Goal: Task Accomplishment & Management: Manage account settings

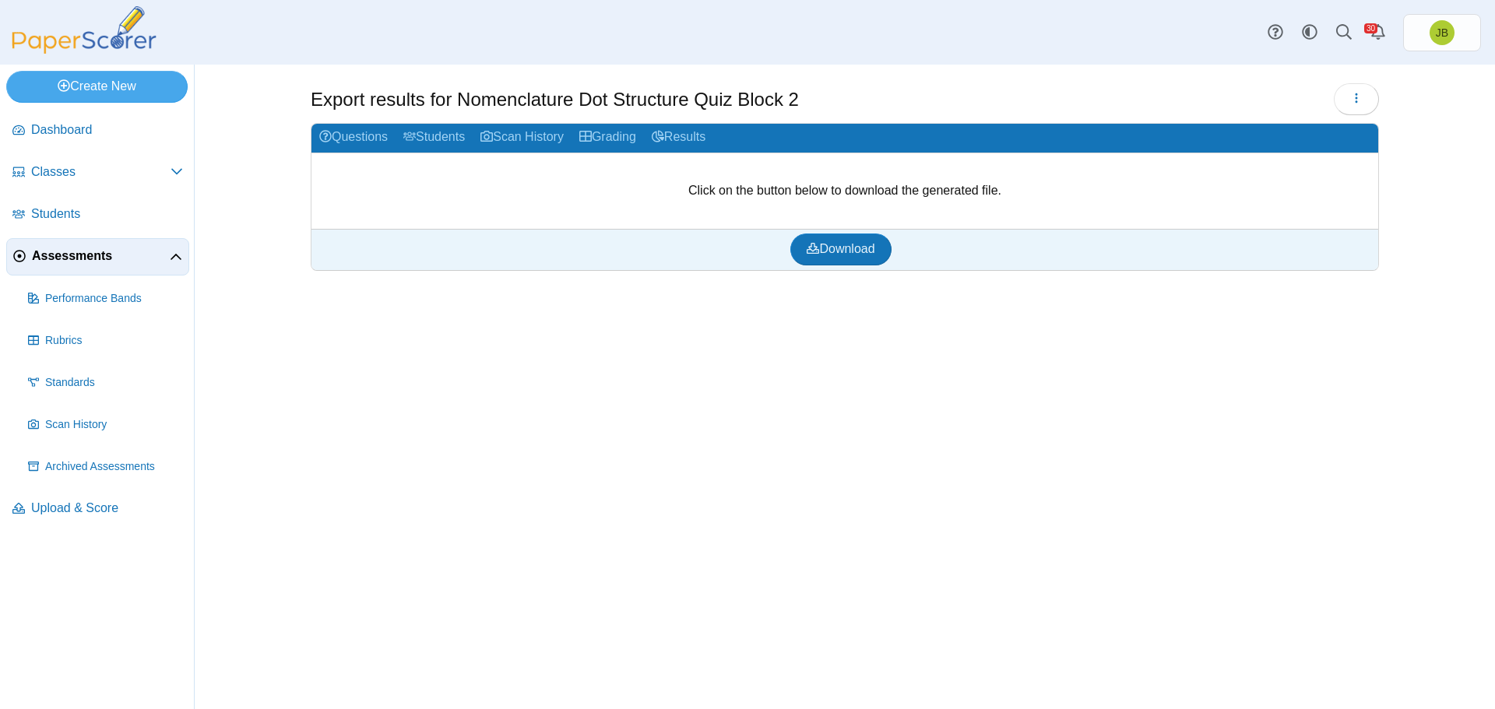
click at [81, 259] on span "Assessments" at bounding box center [101, 256] width 138 height 17
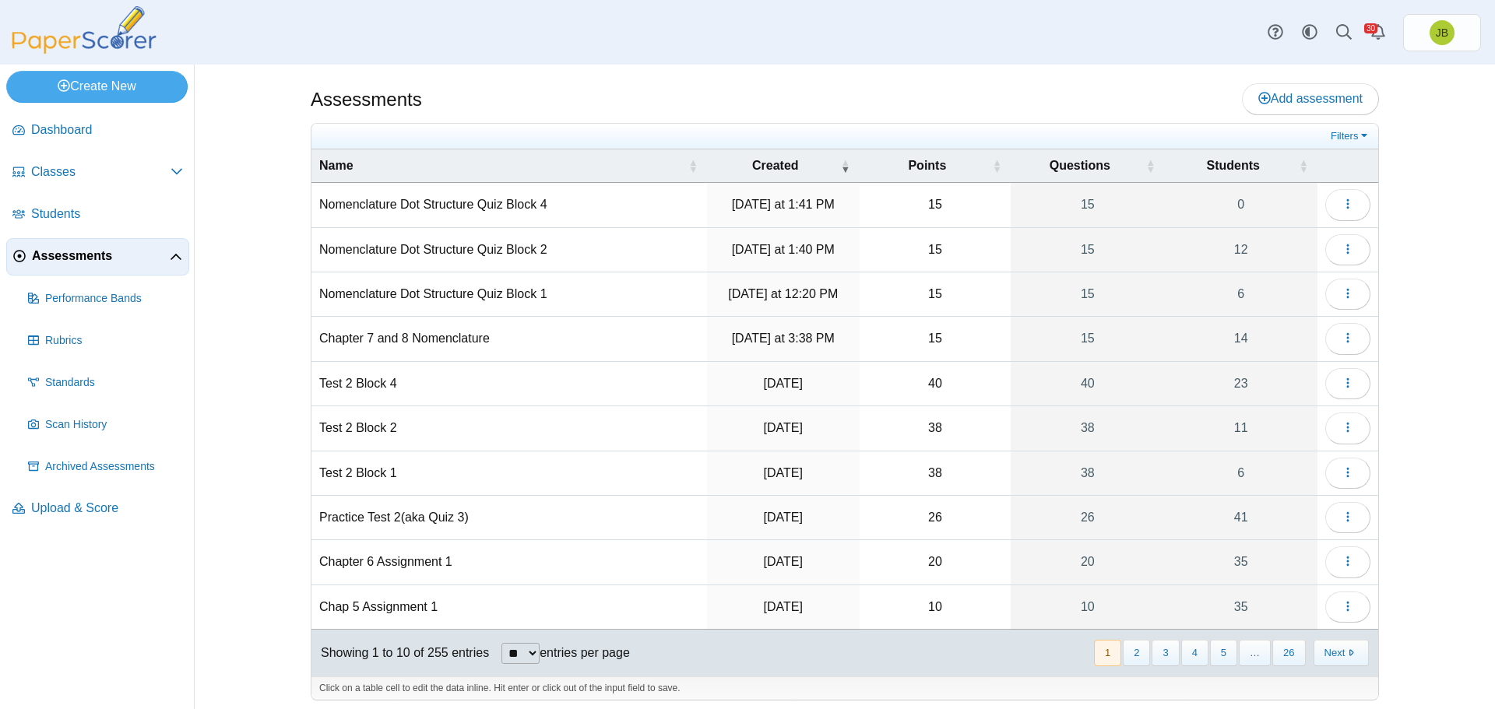
click at [525, 206] on td "Nomenclature Dot Structure Quiz Block 4" at bounding box center [508, 205] width 395 height 44
click at [1347, 206] on icon "button" at bounding box center [1347, 204] width 12 height 12
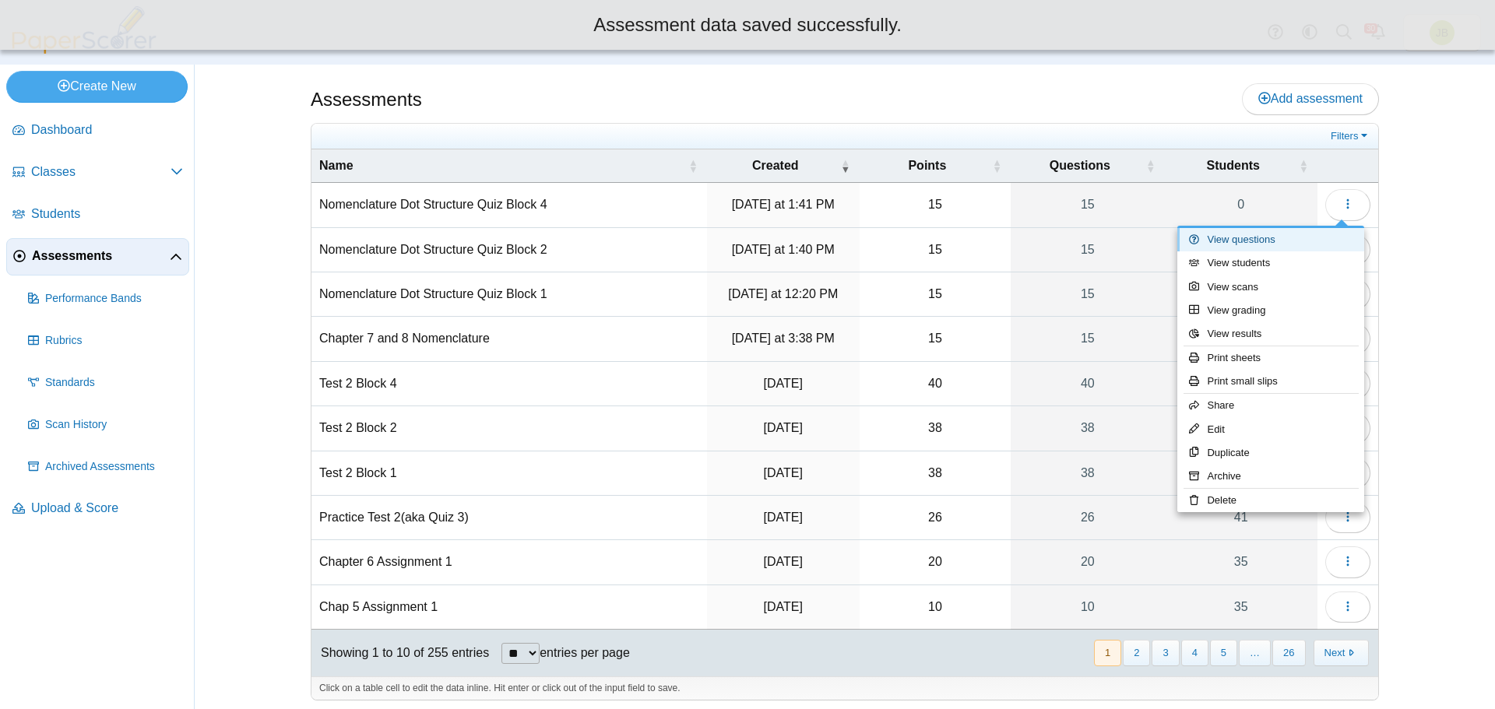
click at [1267, 243] on link "View questions" at bounding box center [1270, 239] width 187 height 23
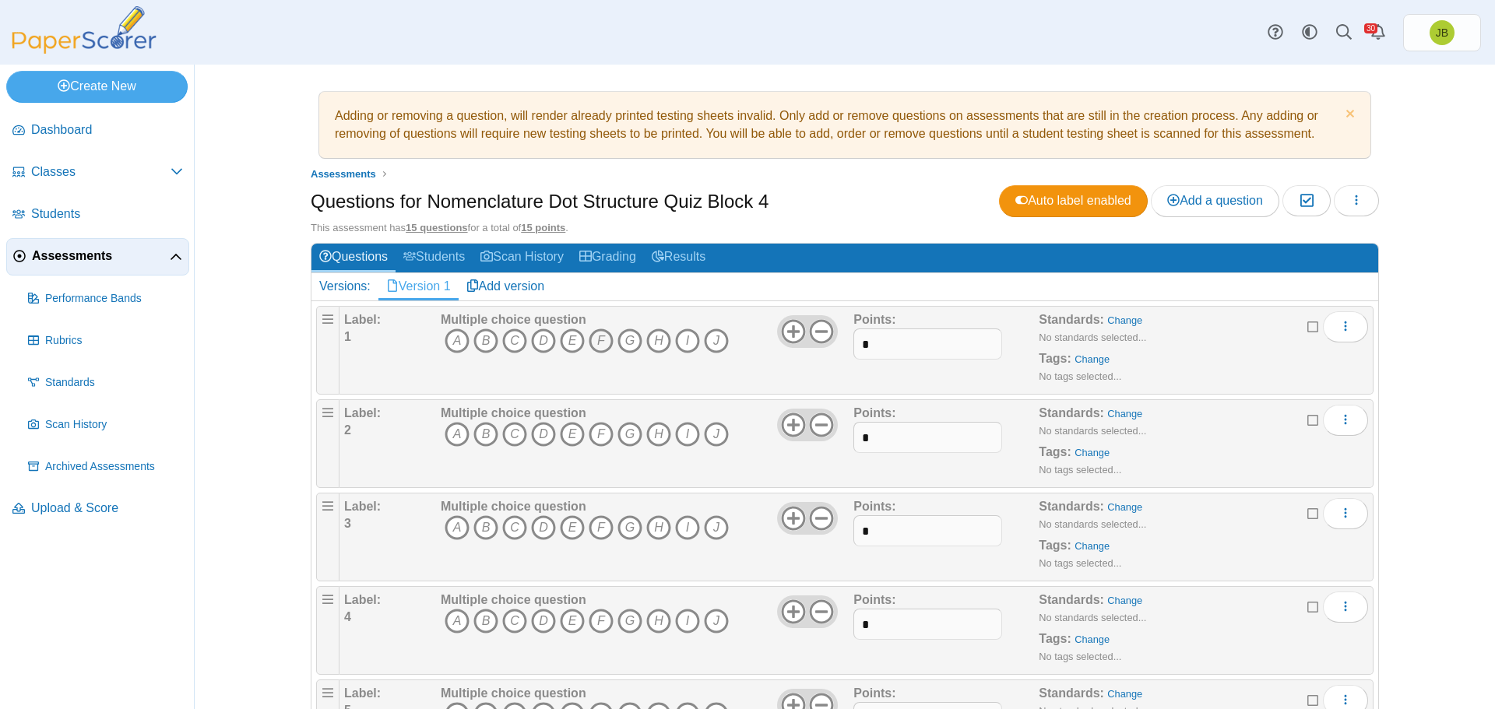
click at [596, 339] on icon "F" at bounding box center [600, 341] width 25 height 25
click at [652, 437] on icon "H" at bounding box center [658, 434] width 25 height 25
click at [456, 525] on icon "A" at bounding box center [456, 527] width 25 height 25
click at [687, 617] on icon "I" at bounding box center [687, 621] width 25 height 25
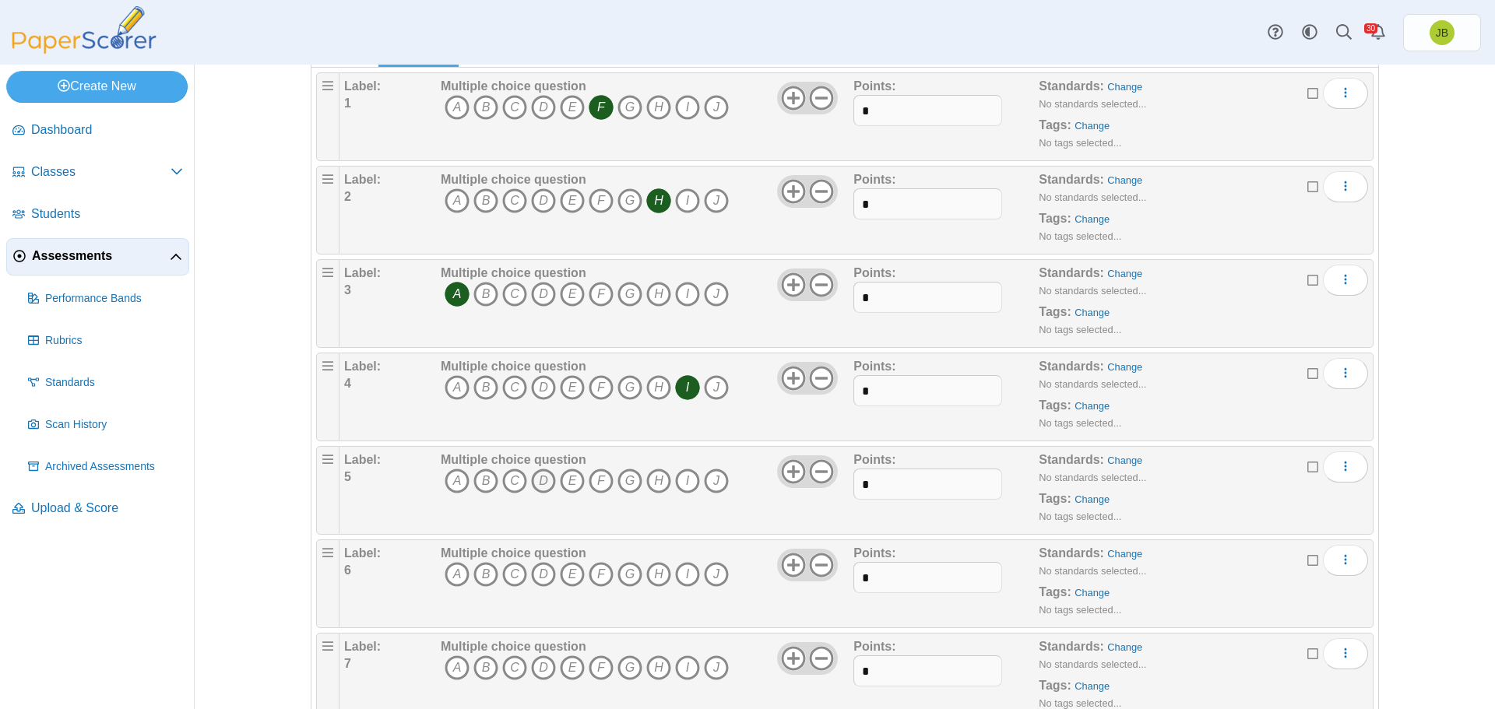
click at [534, 477] on icon "D" at bounding box center [543, 481] width 25 height 25
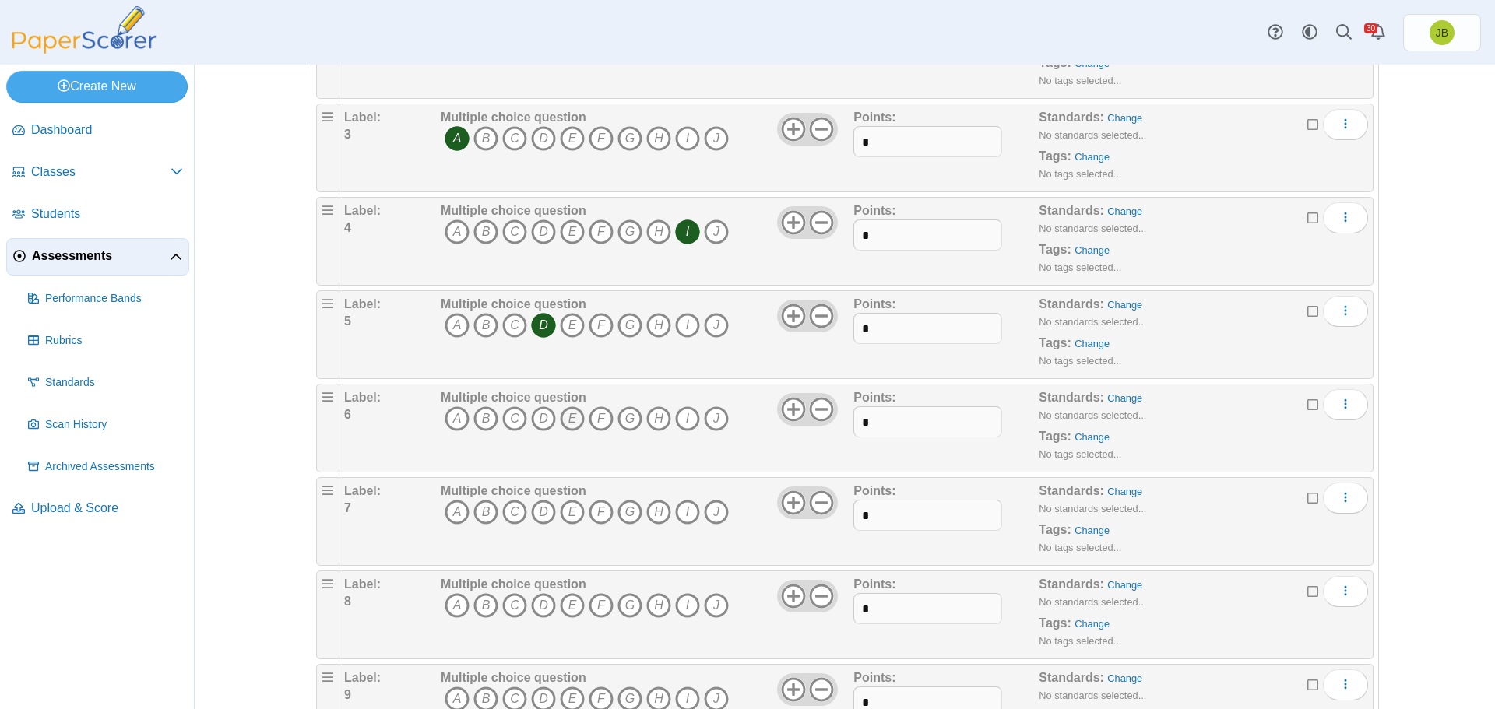
click at [564, 420] on icon "E" at bounding box center [572, 418] width 25 height 25
click at [476, 506] on icon "B" at bounding box center [485, 512] width 25 height 25
click at [648, 606] on icon "H" at bounding box center [658, 605] width 25 height 25
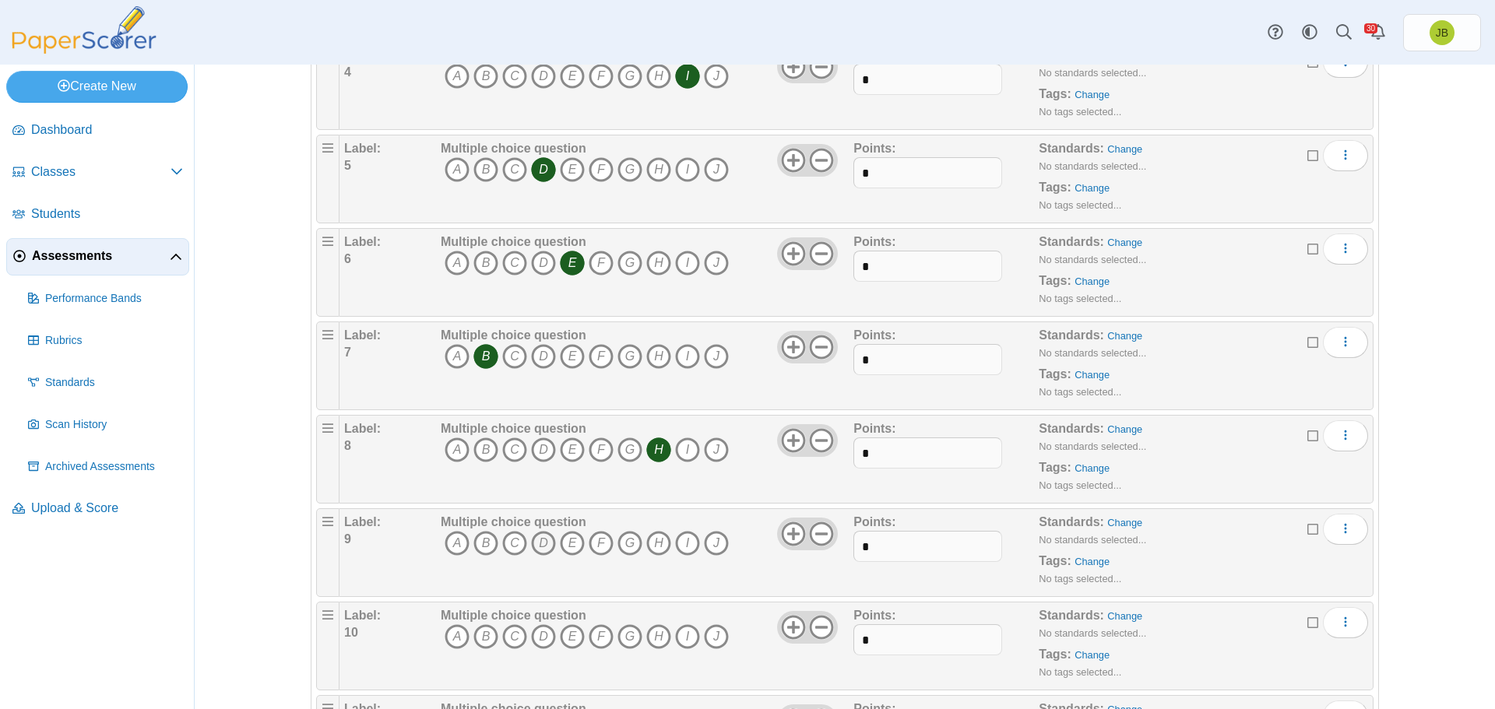
click at [540, 546] on icon "D" at bounding box center [543, 543] width 25 height 25
click at [624, 639] on icon "G" at bounding box center [629, 636] width 25 height 25
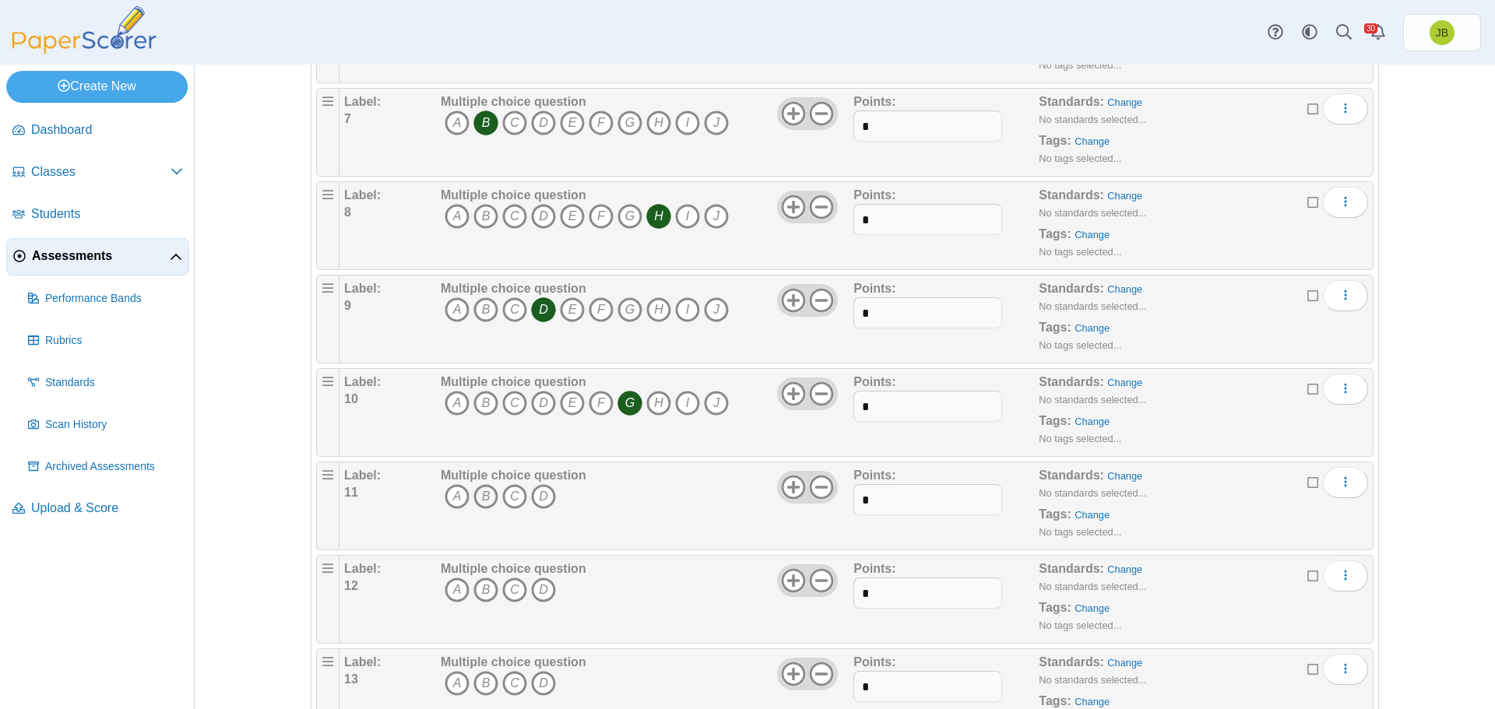
click at [481, 494] on icon "B" at bounding box center [485, 496] width 25 height 25
click at [480, 591] on icon "B" at bounding box center [485, 590] width 25 height 25
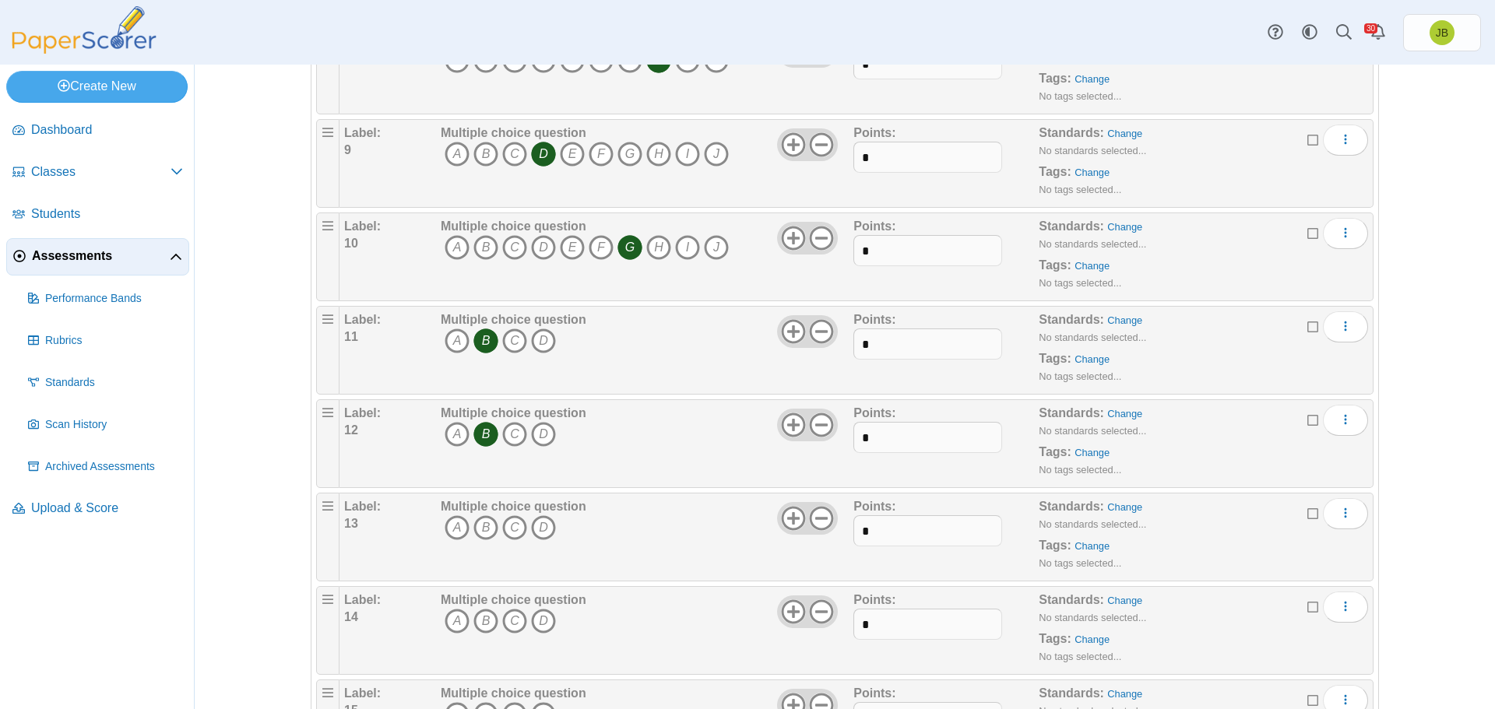
scroll to position [1012, 0]
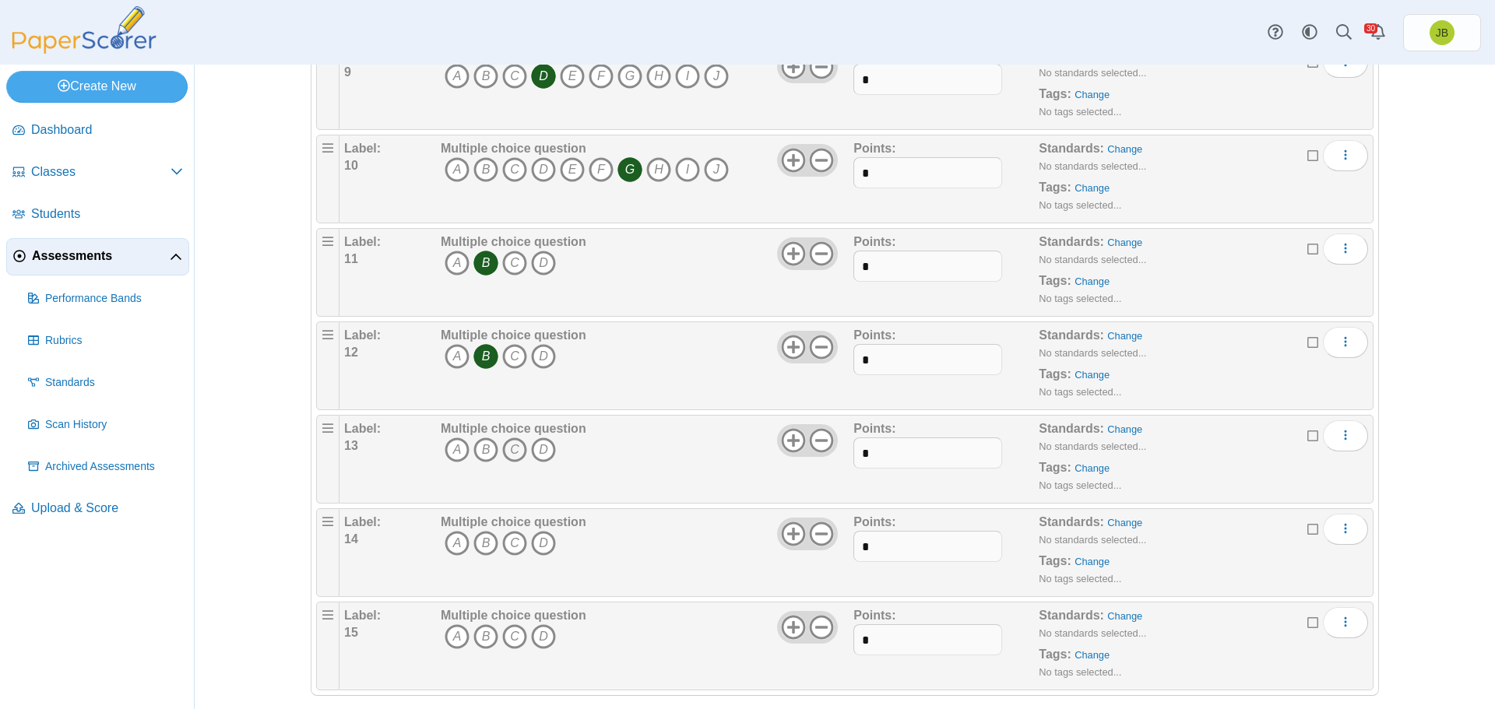
click at [514, 447] on icon "C" at bounding box center [514, 449] width 25 height 25
click at [511, 538] on icon "C" at bounding box center [514, 543] width 25 height 25
click at [481, 540] on icon "B" at bounding box center [485, 543] width 25 height 25
click at [508, 545] on icon "C" at bounding box center [514, 543] width 25 height 25
click at [511, 640] on icon "C" at bounding box center [514, 636] width 25 height 25
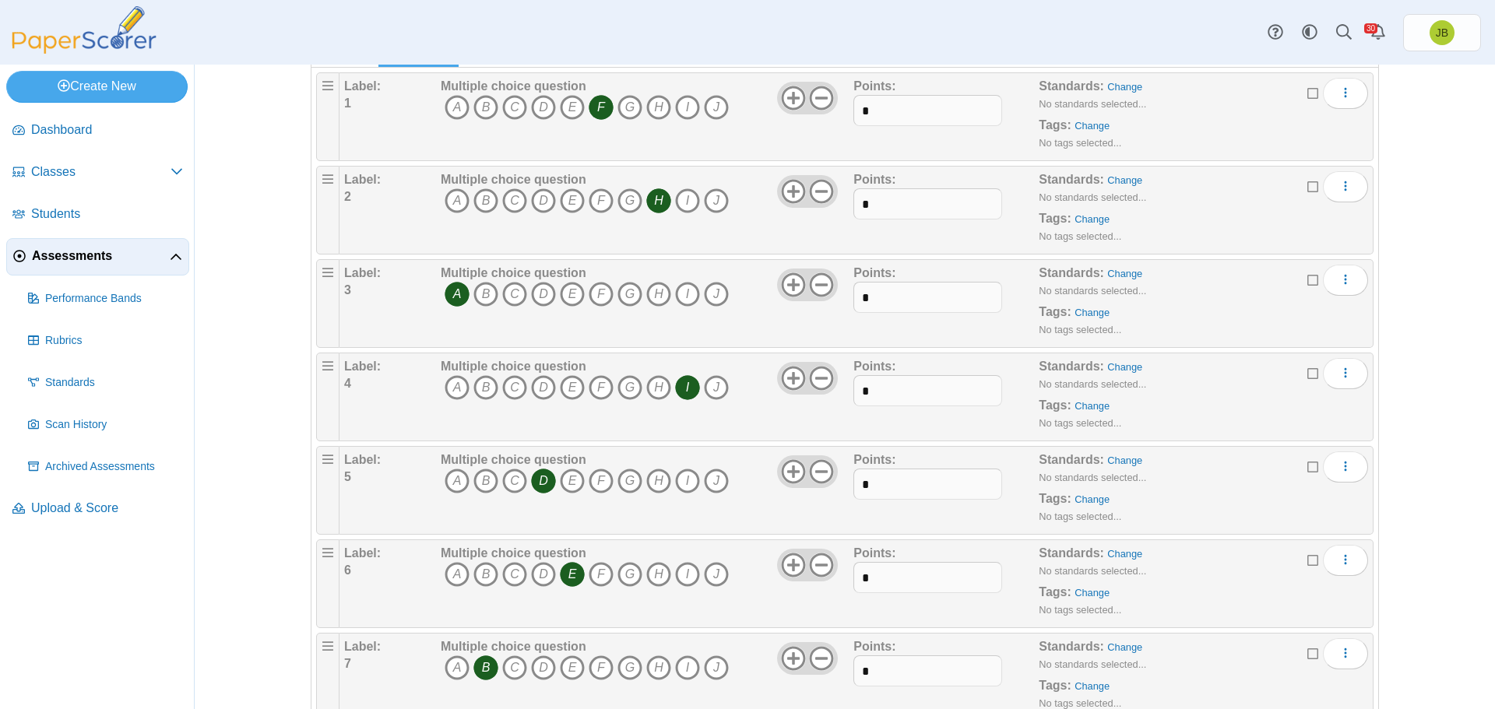
scroll to position [0, 0]
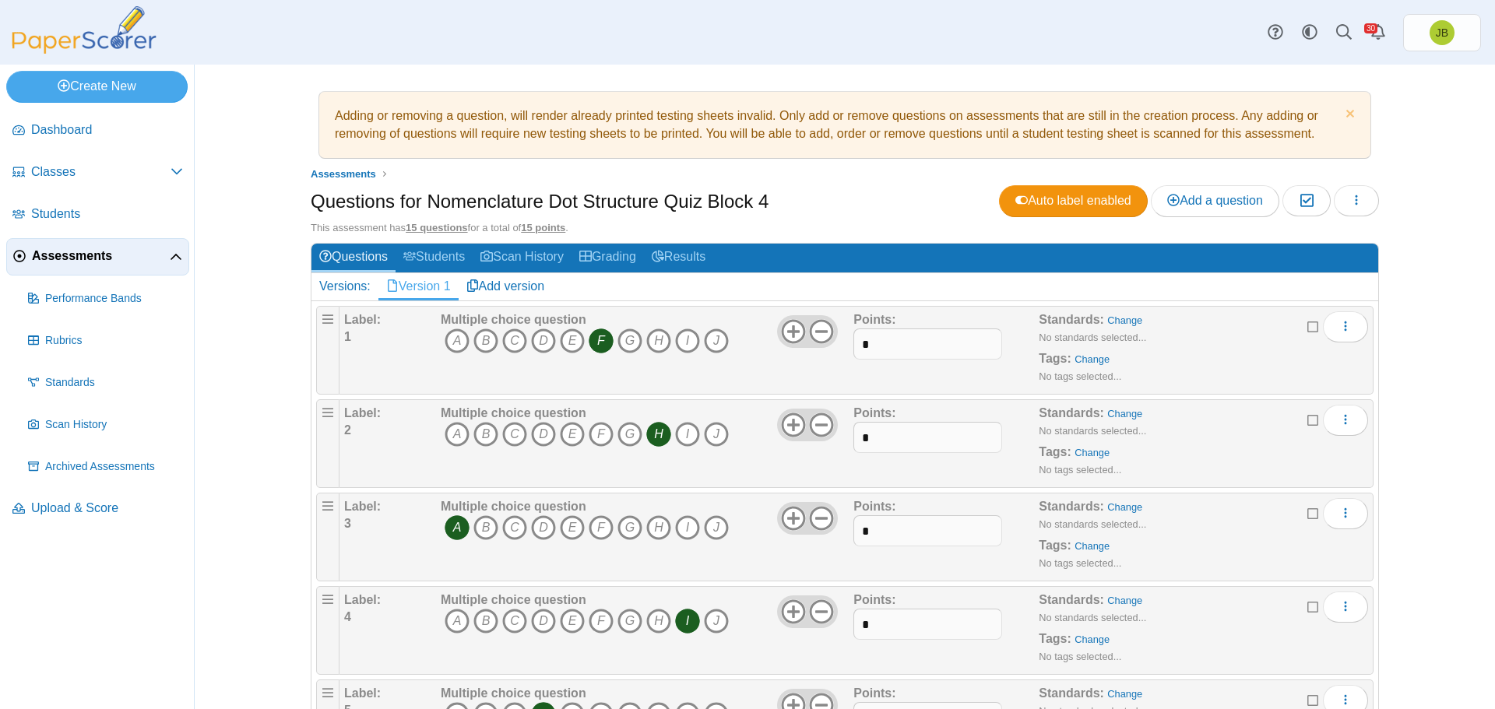
click at [57, 251] on span "Assessments" at bounding box center [101, 256] width 138 height 17
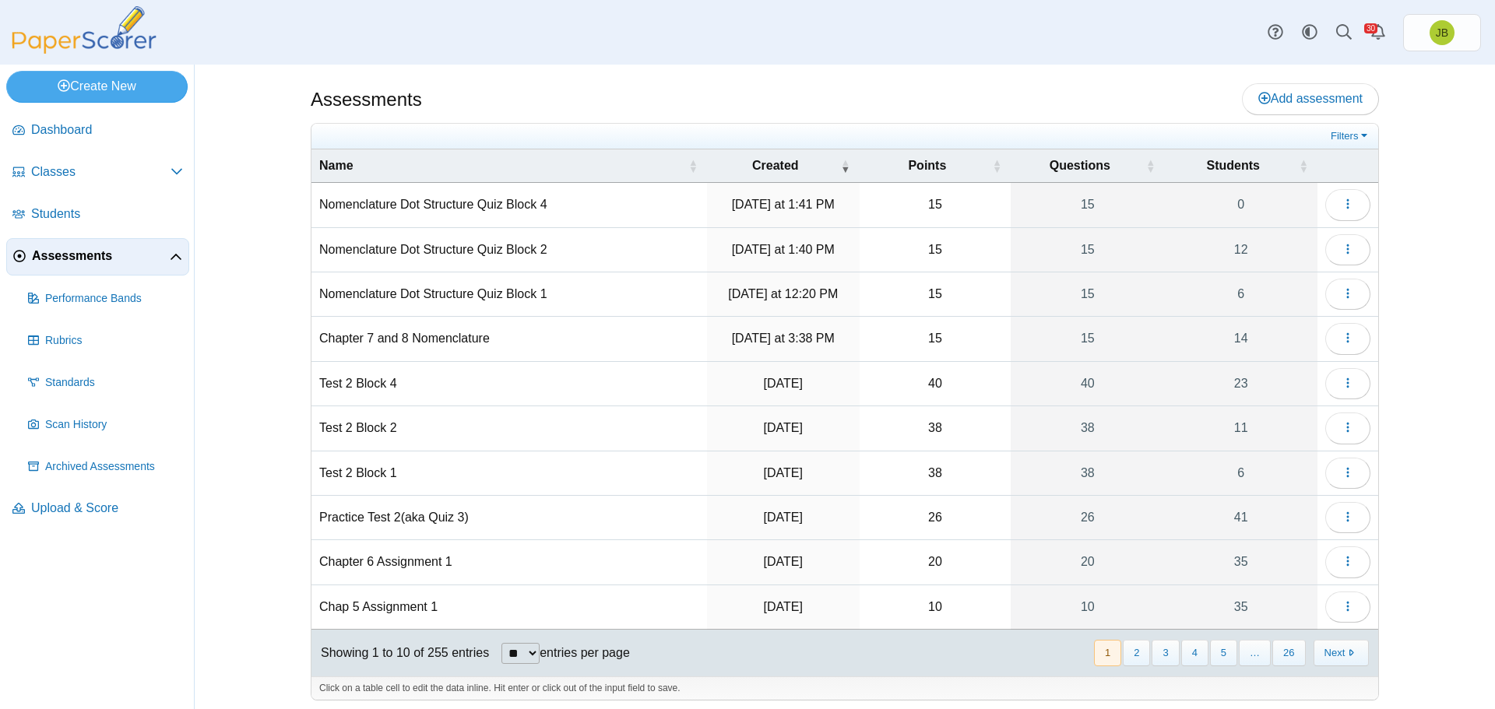
click at [427, 339] on td "Chapter 7 and 8 Nomenclature" at bounding box center [508, 339] width 395 height 44
click at [1341, 339] on icon "button" at bounding box center [1347, 338] width 12 height 12
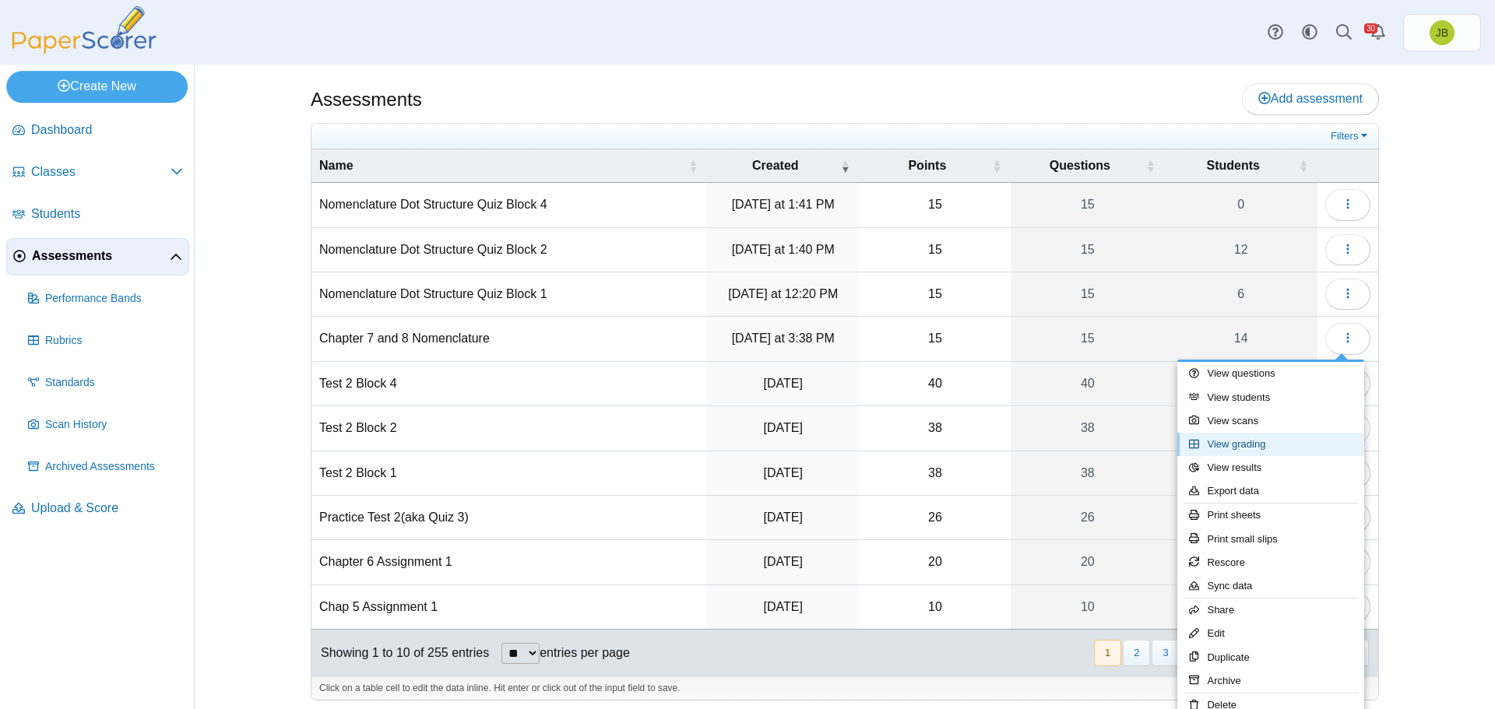
click at [1245, 445] on link "View grading" at bounding box center [1270, 444] width 187 height 23
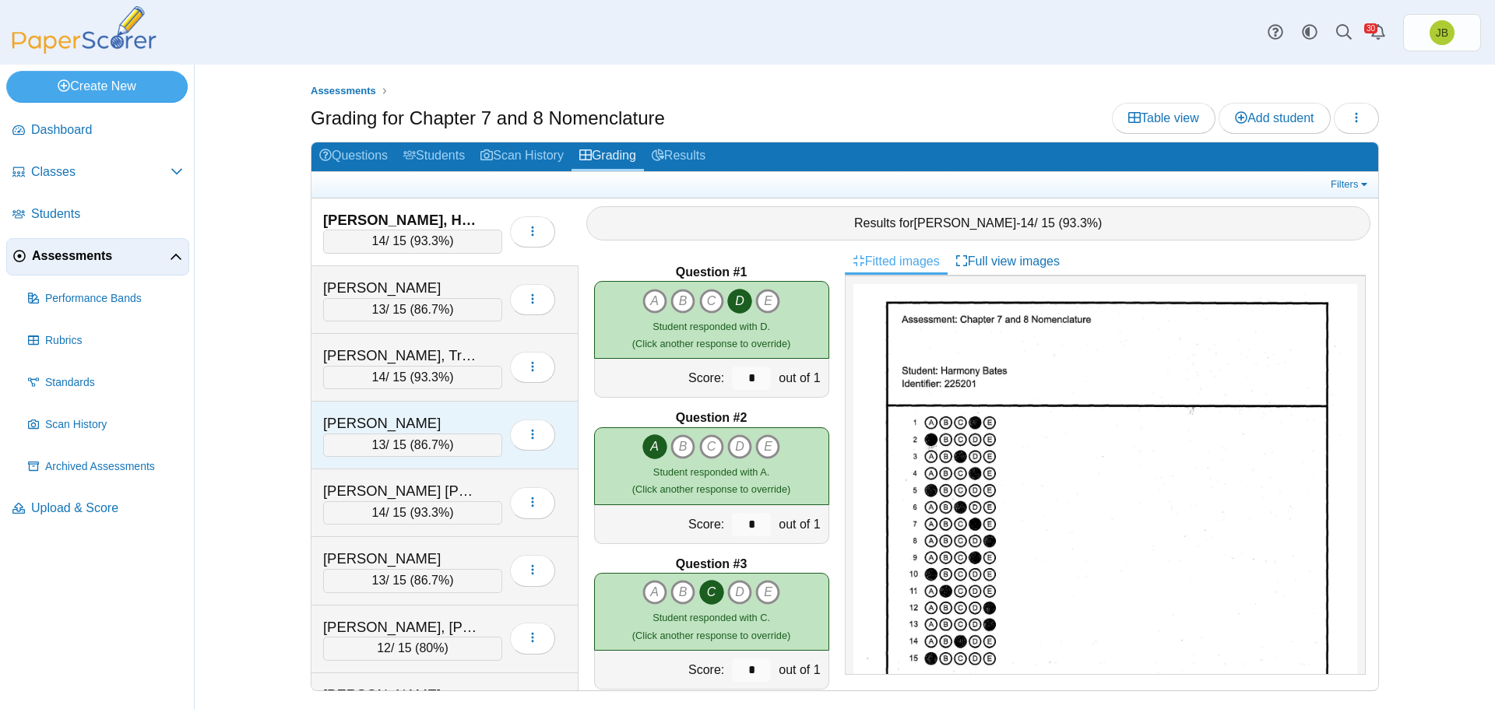
click at [451, 435] on div "13 / 15 ( 86.7% )" at bounding box center [412, 445] width 179 height 23
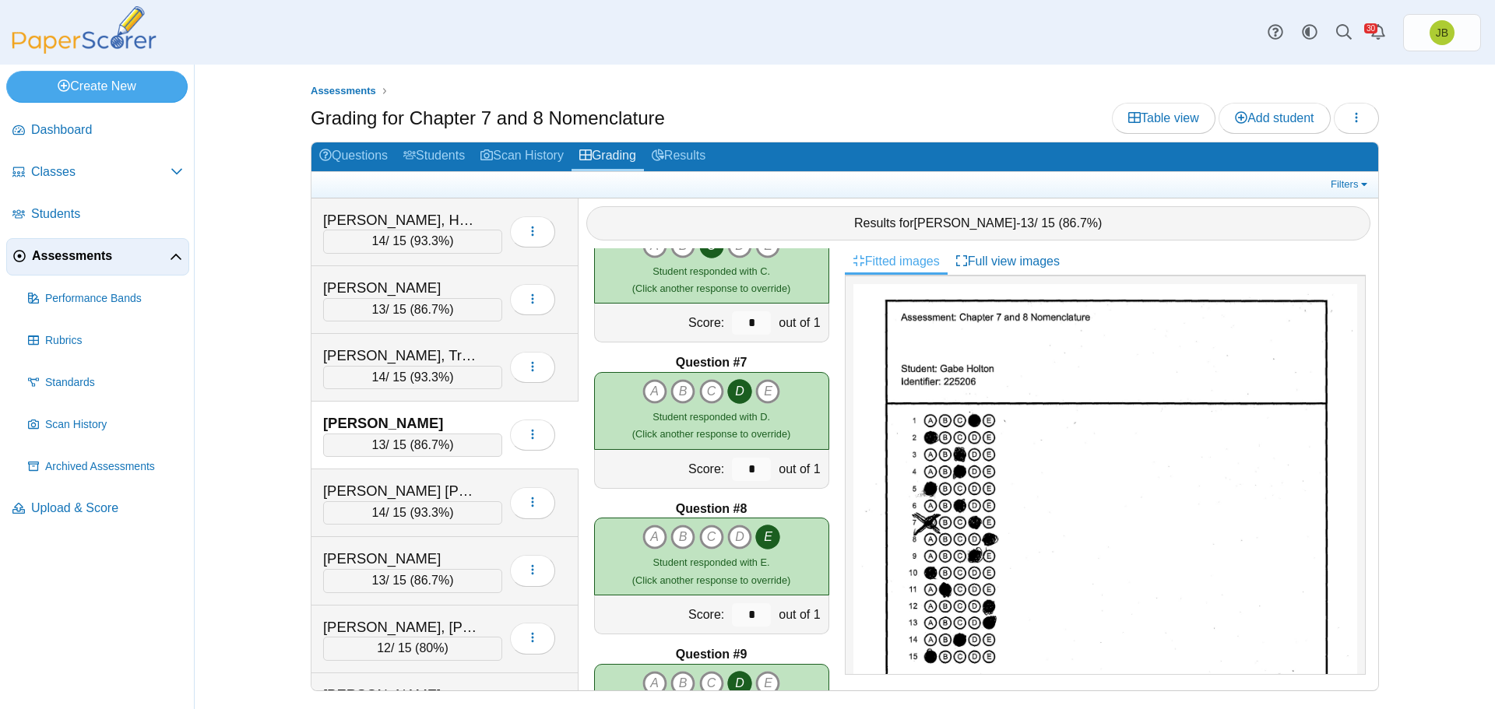
scroll to position [797, 0]
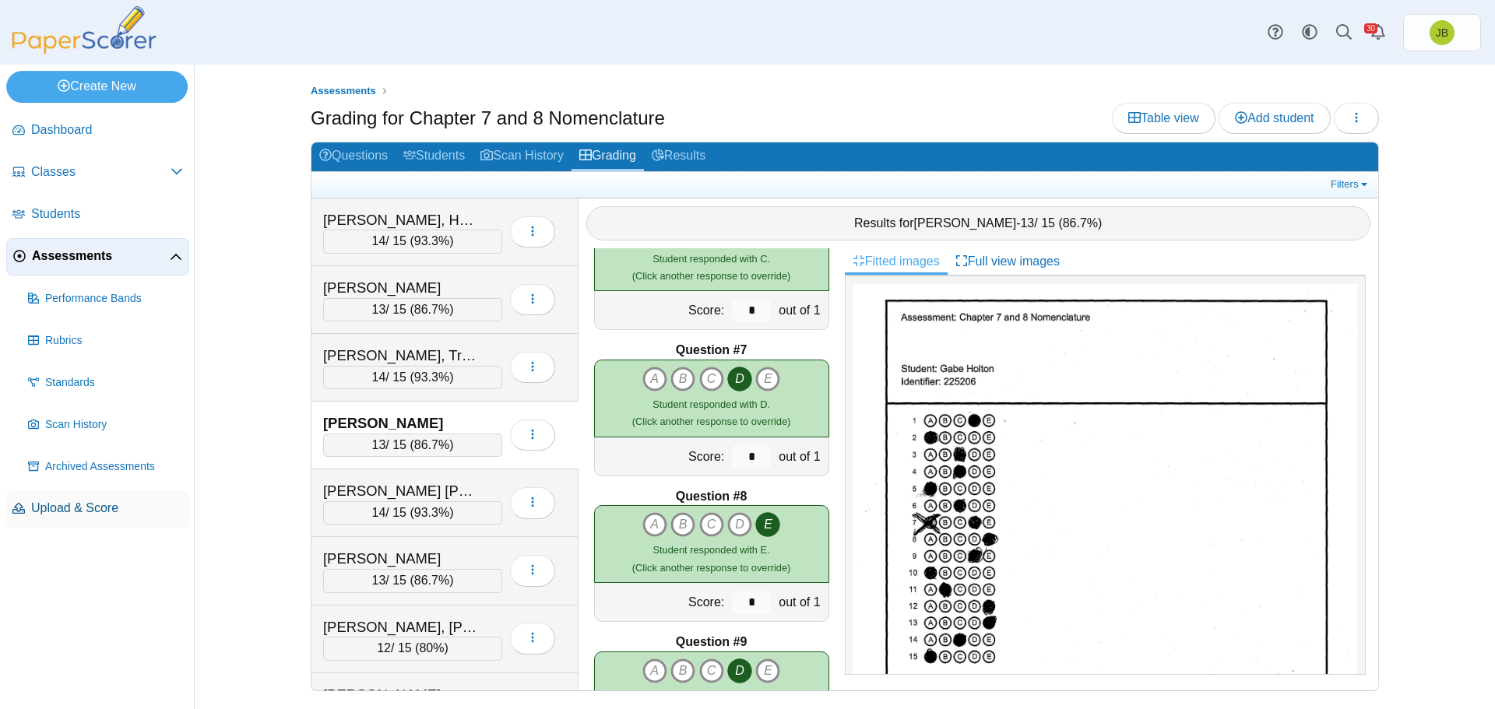
drag, startPoint x: 62, startPoint y: 516, endPoint x: 74, endPoint y: 515, distance: 11.7
click at [62, 517] on link "Upload & Score" at bounding box center [97, 508] width 183 height 37
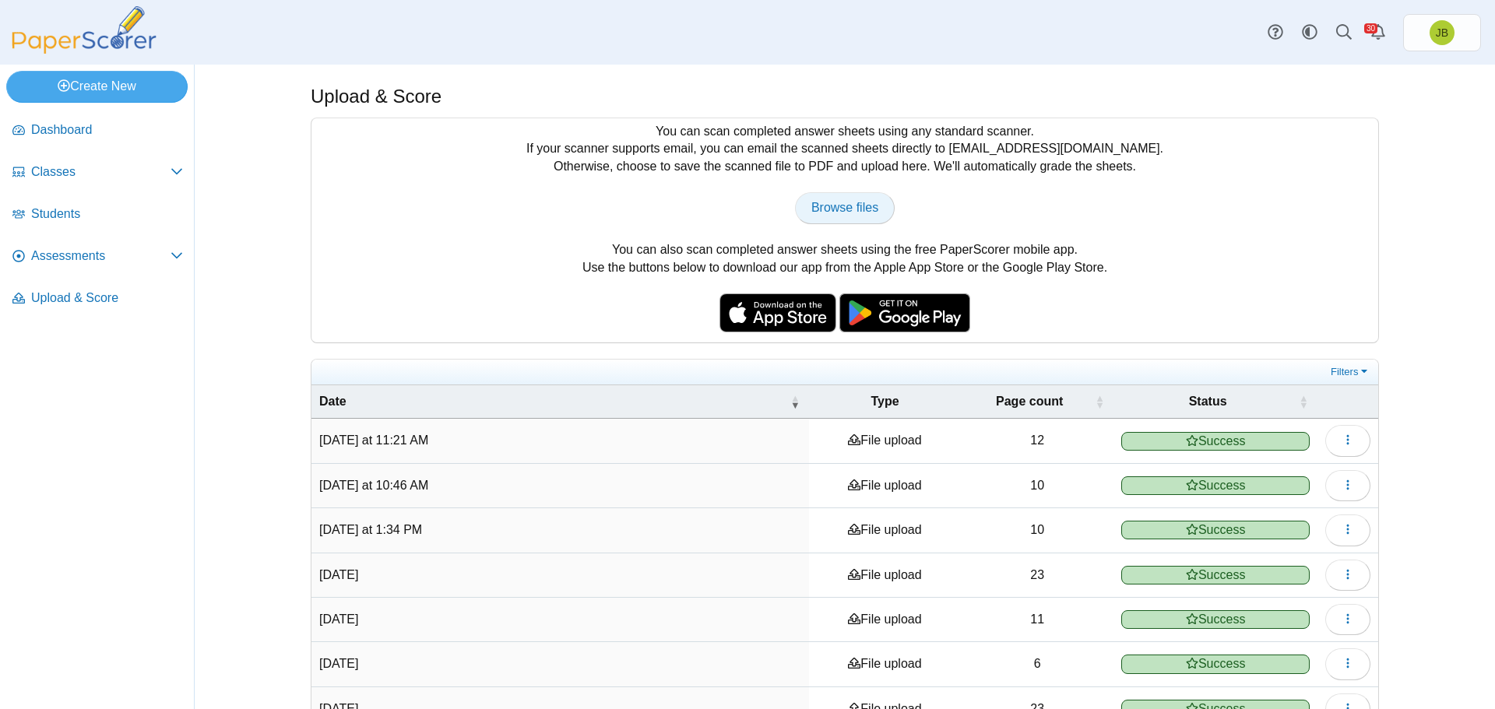
click at [845, 207] on span "Browse files" at bounding box center [844, 207] width 67 height 13
type input "**********"
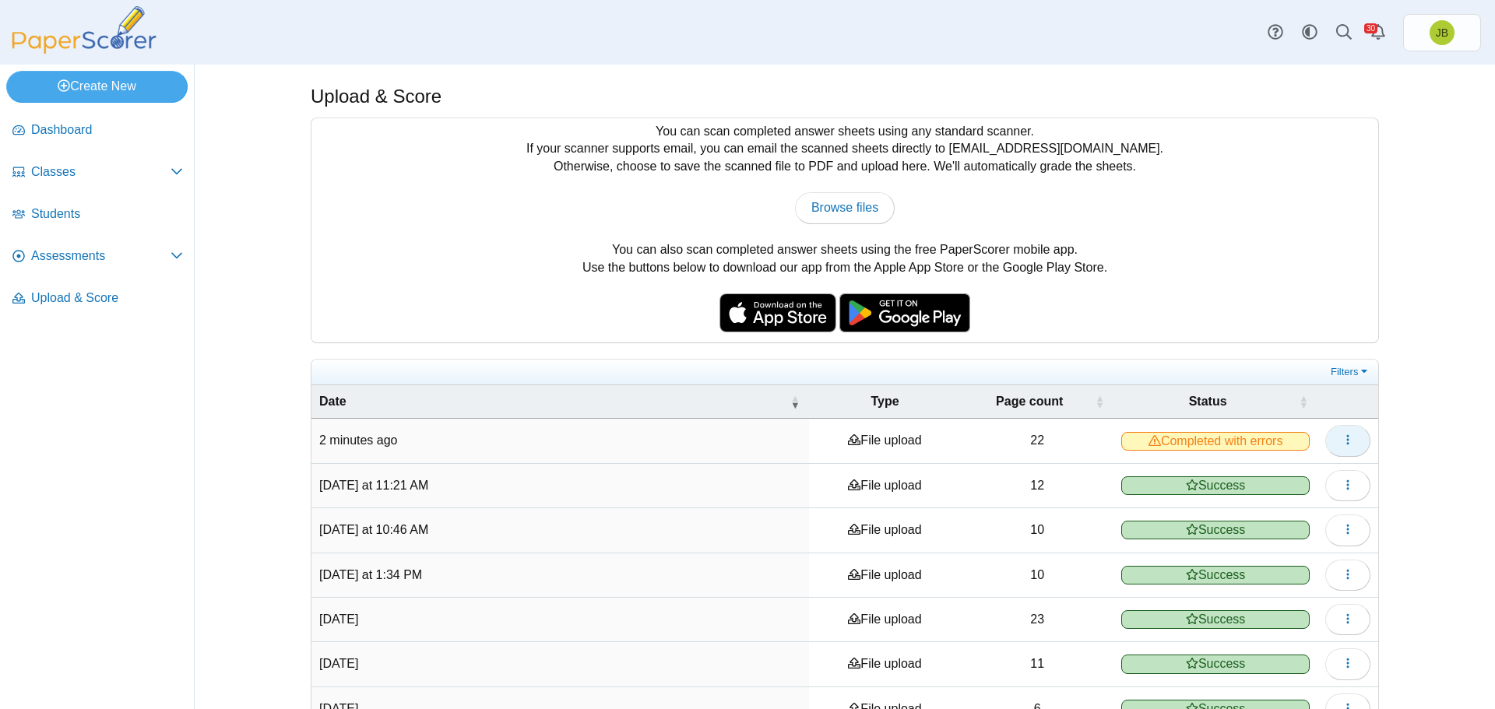
click at [1348, 442] on button "button" at bounding box center [1347, 440] width 45 height 31
click at [1278, 483] on link "View scanned pages" at bounding box center [1270, 474] width 187 height 23
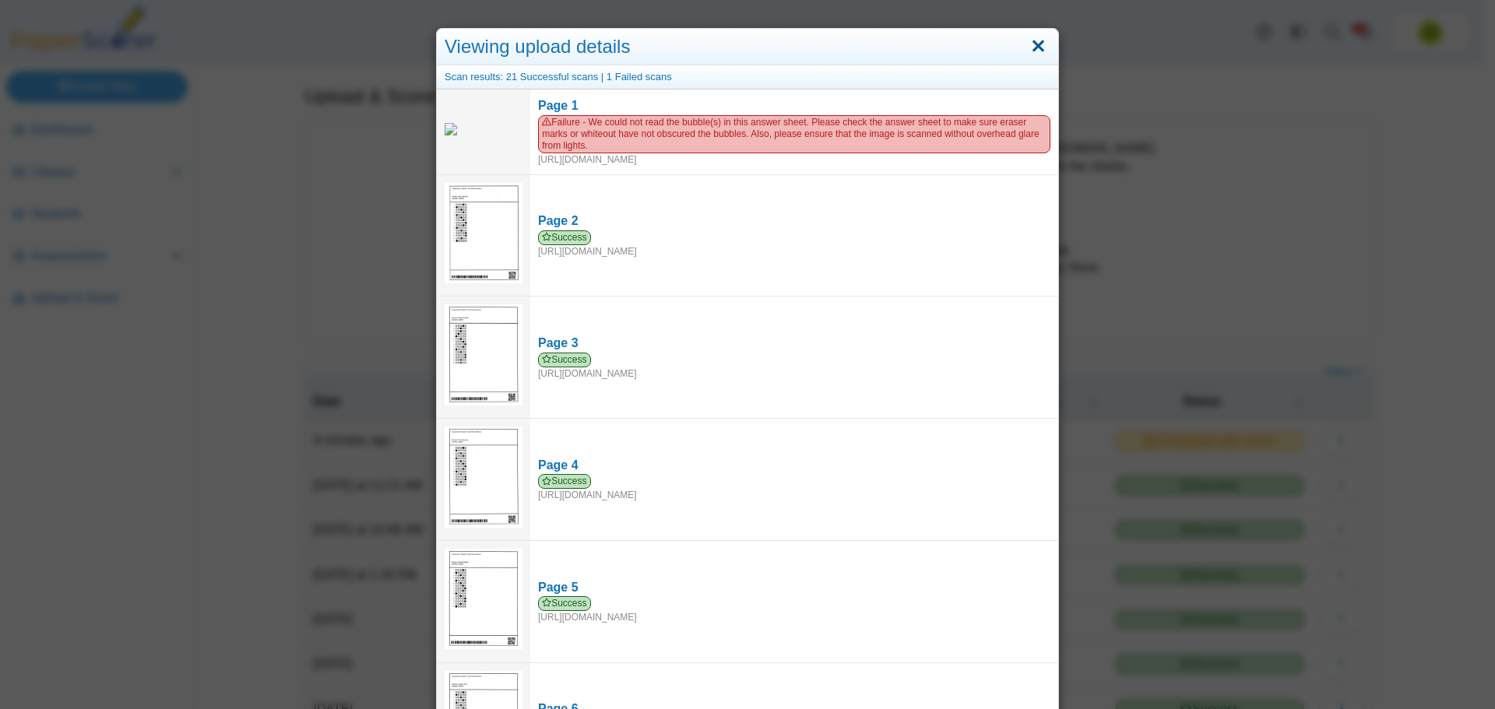
click at [1038, 53] on link "Close" at bounding box center [1038, 46] width 24 height 26
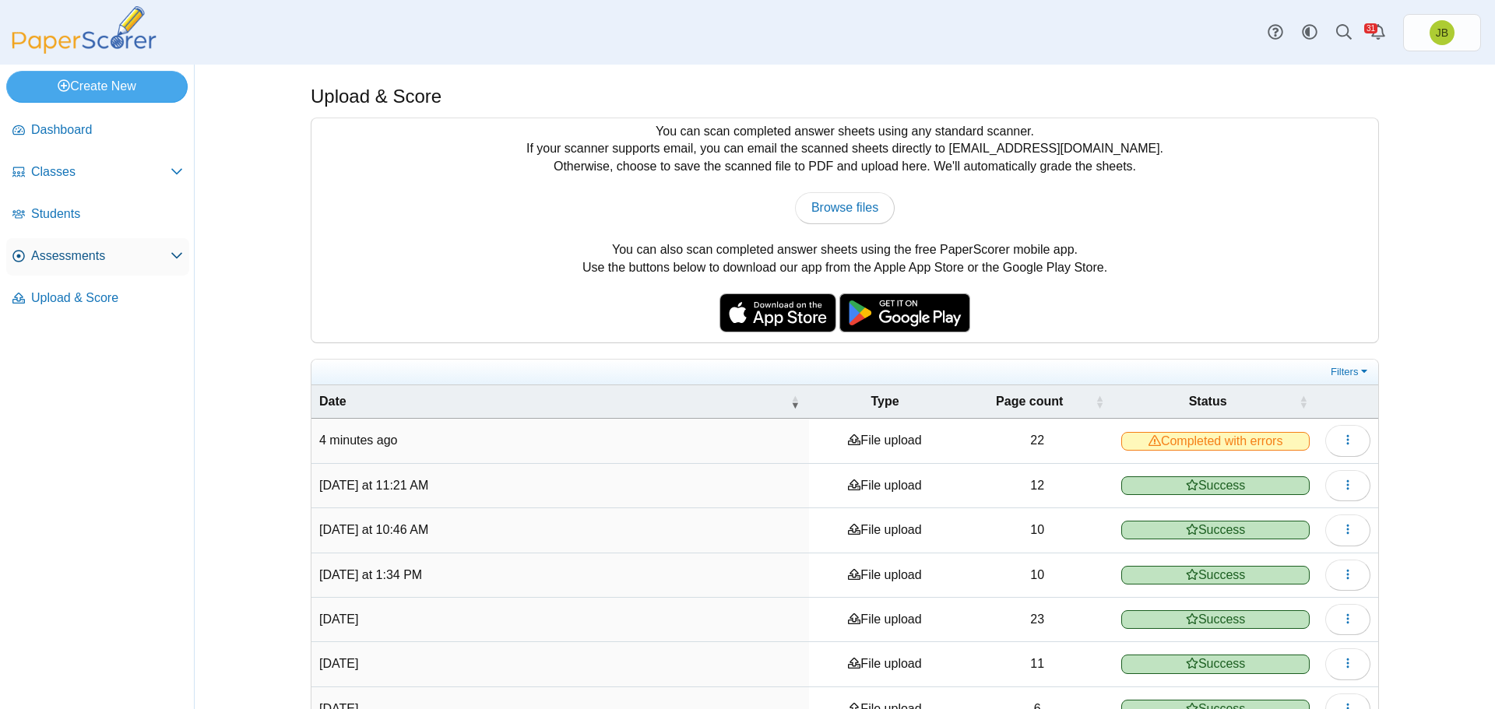
click at [91, 258] on span "Assessments" at bounding box center [100, 256] width 139 height 17
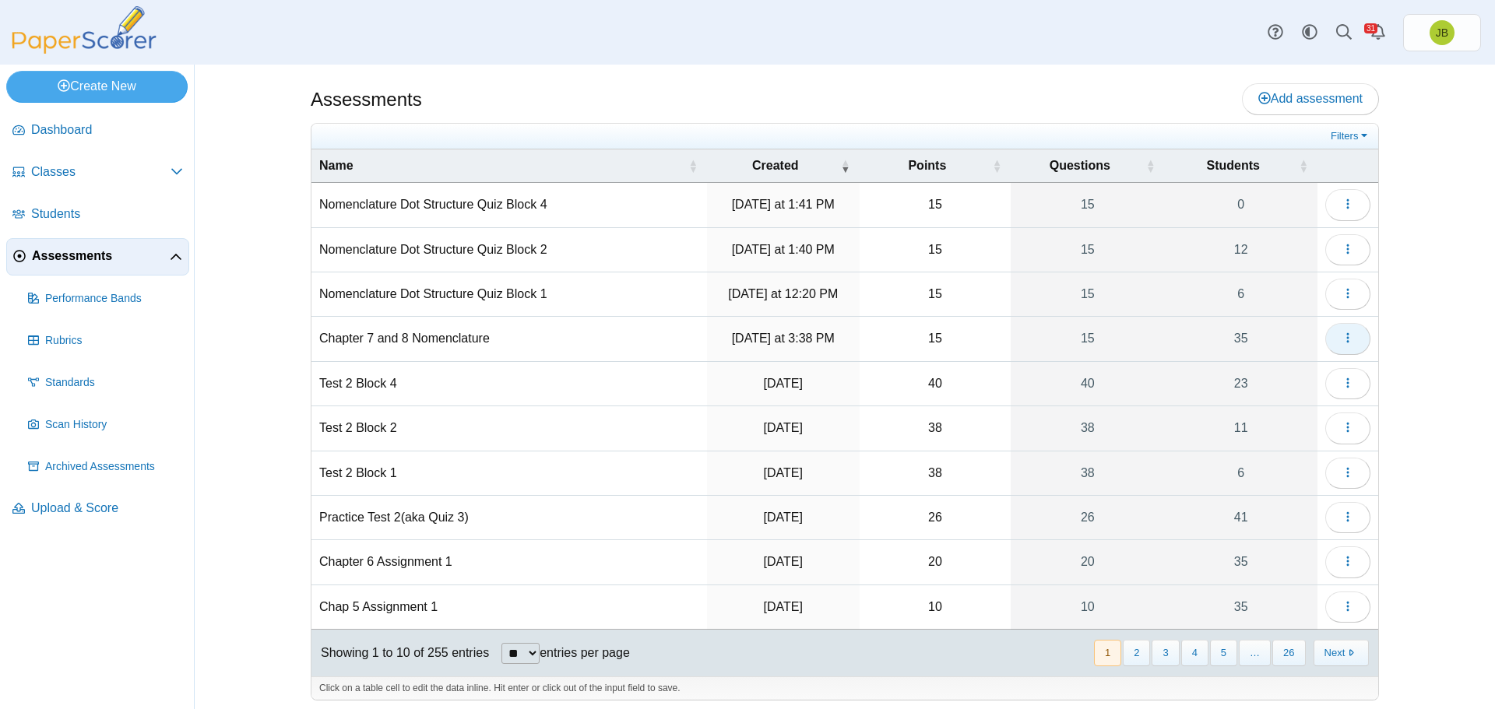
click at [1346, 343] on use "button" at bounding box center [1347, 338] width 2 height 10
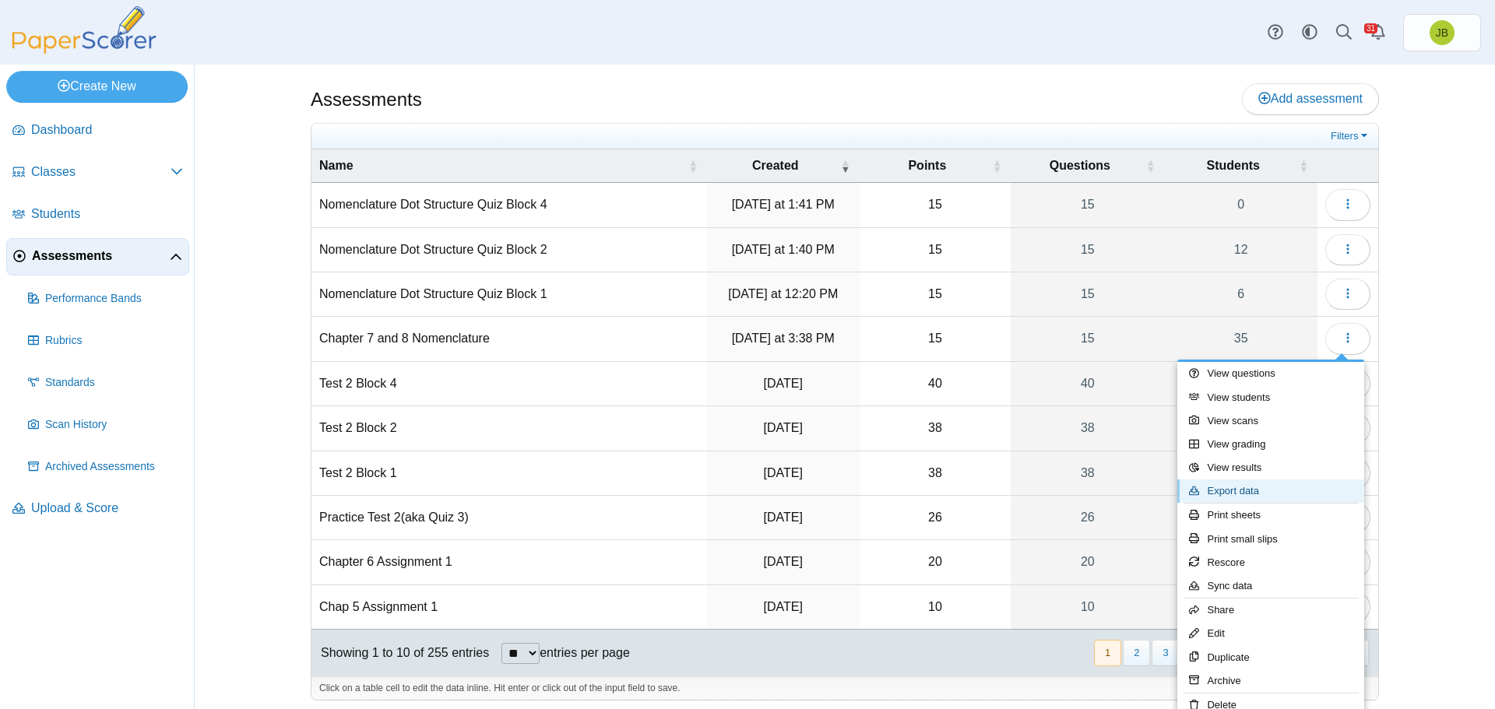
click at [1249, 496] on link "Export data" at bounding box center [1270, 491] width 187 height 23
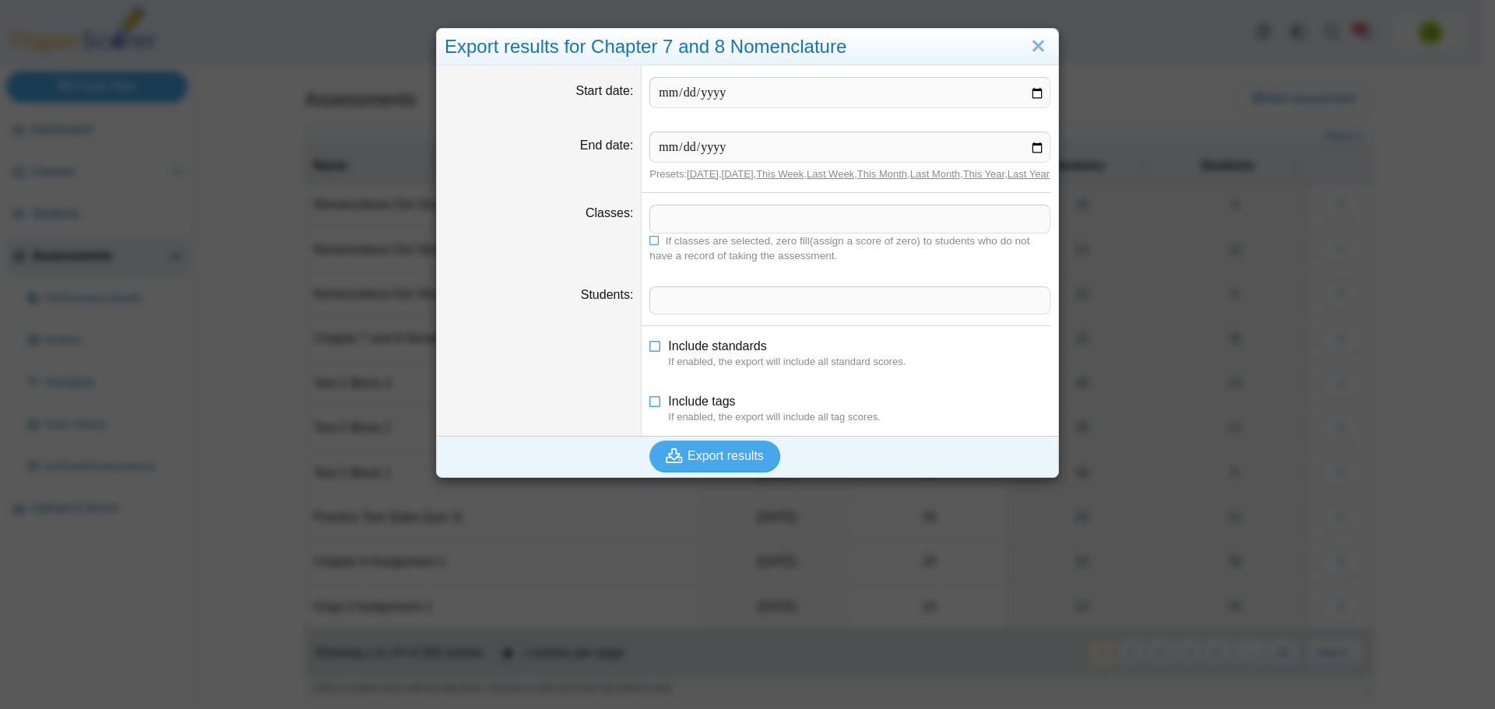
click at [692, 232] on span at bounding box center [849, 219] width 399 height 26
click at [703, 462] on span "Export results" at bounding box center [725, 455] width 76 height 13
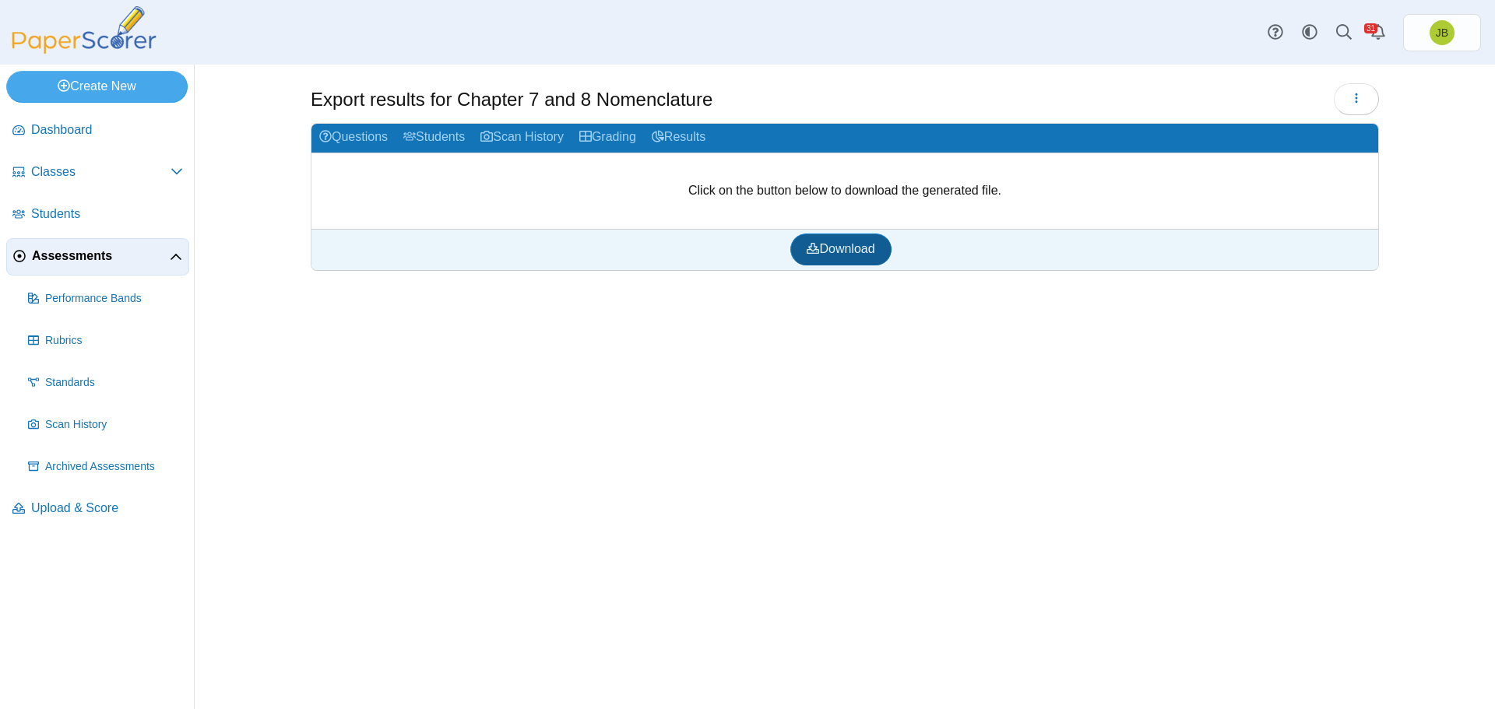
click at [845, 257] on link "Download" at bounding box center [840, 249] width 100 height 31
